Goal: Task Accomplishment & Management: Manage account settings

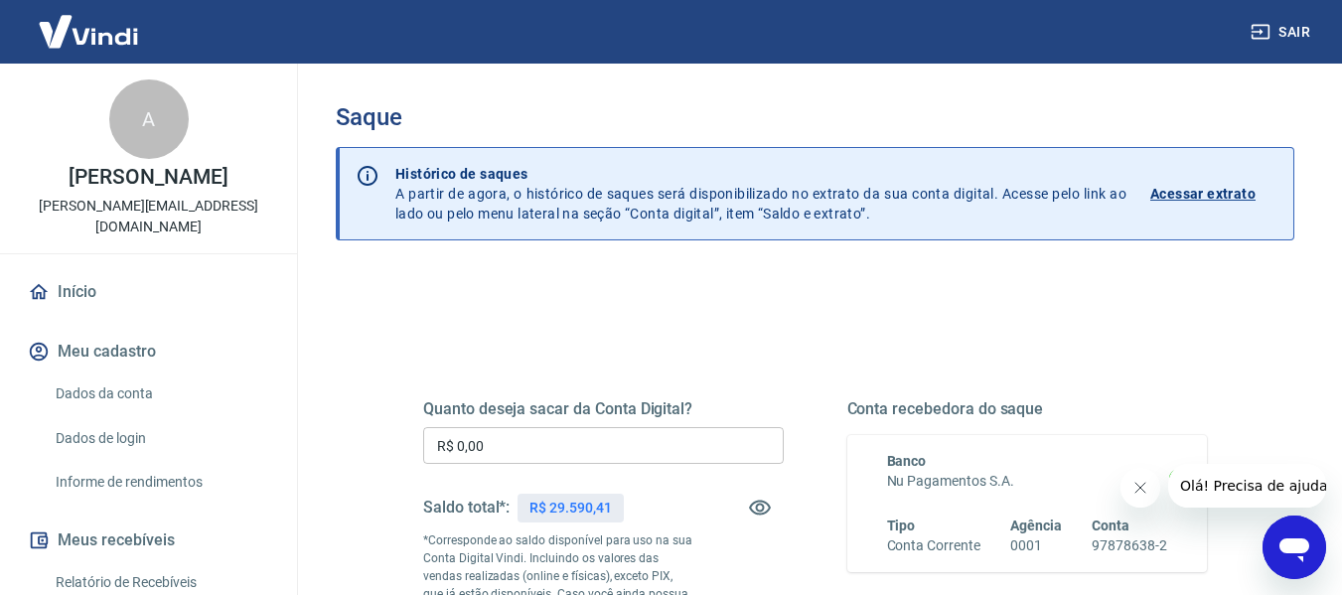
click at [1301, 36] on button "Sair" at bounding box center [1283, 32] width 72 height 37
